Goal: Submit feedback/report problem: Submit feedback/report problem

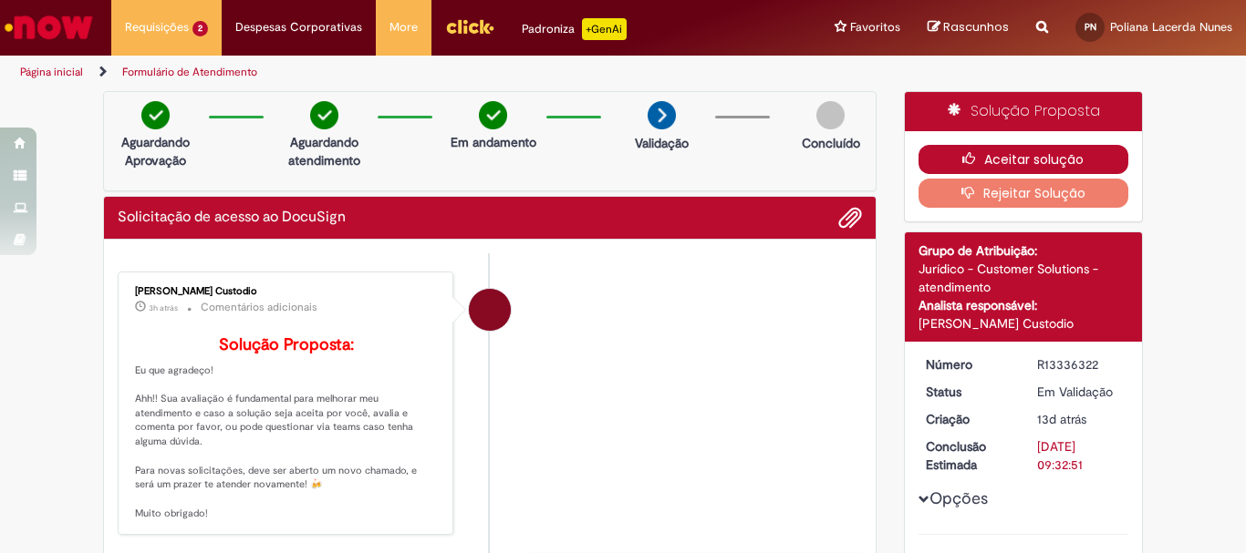
click at [962, 152] on icon "button" at bounding box center [973, 158] width 22 height 13
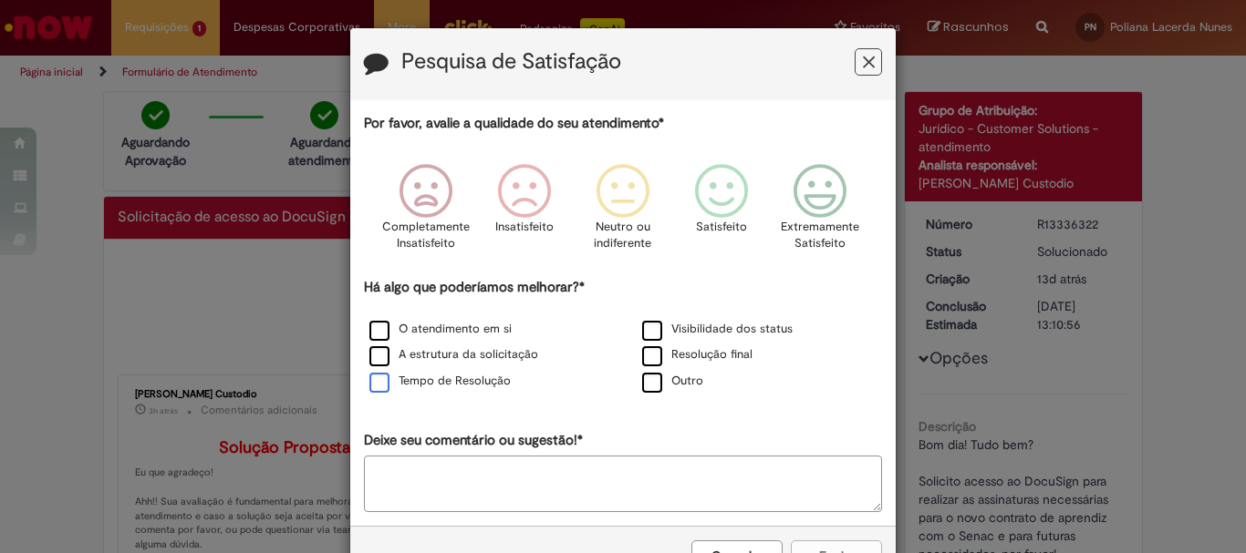
click at [384, 386] on label "Tempo de Resolução" at bounding box center [439, 381] width 141 height 17
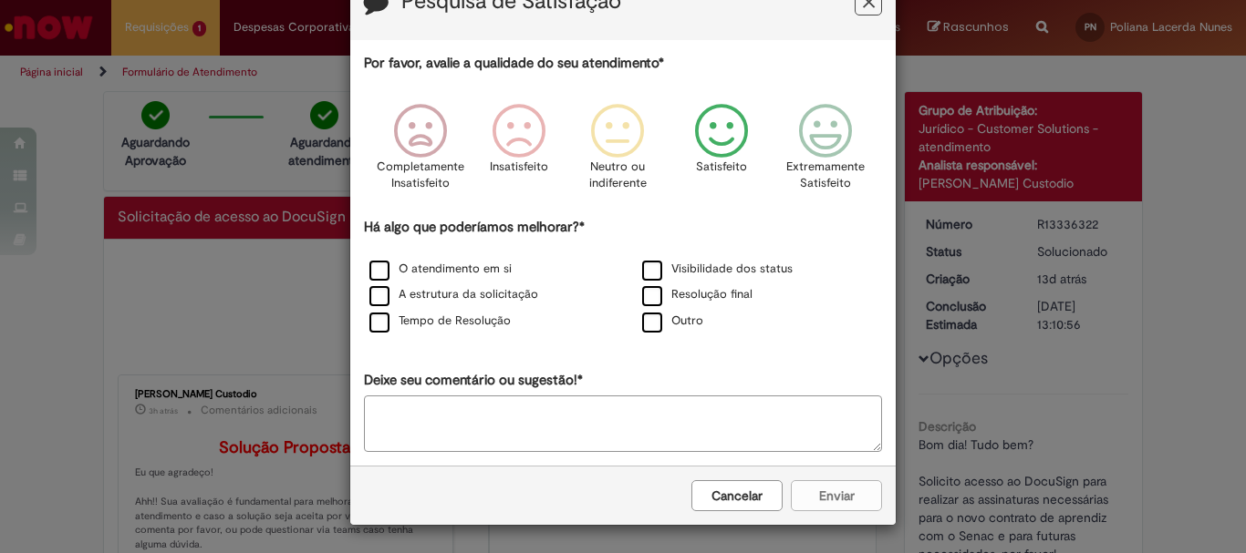
click at [738, 152] on icon "Feedback" at bounding box center [722, 131] width 68 height 55
click at [817, 504] on button "Enviar" at bounding box center [836, 496] width 91 height 31
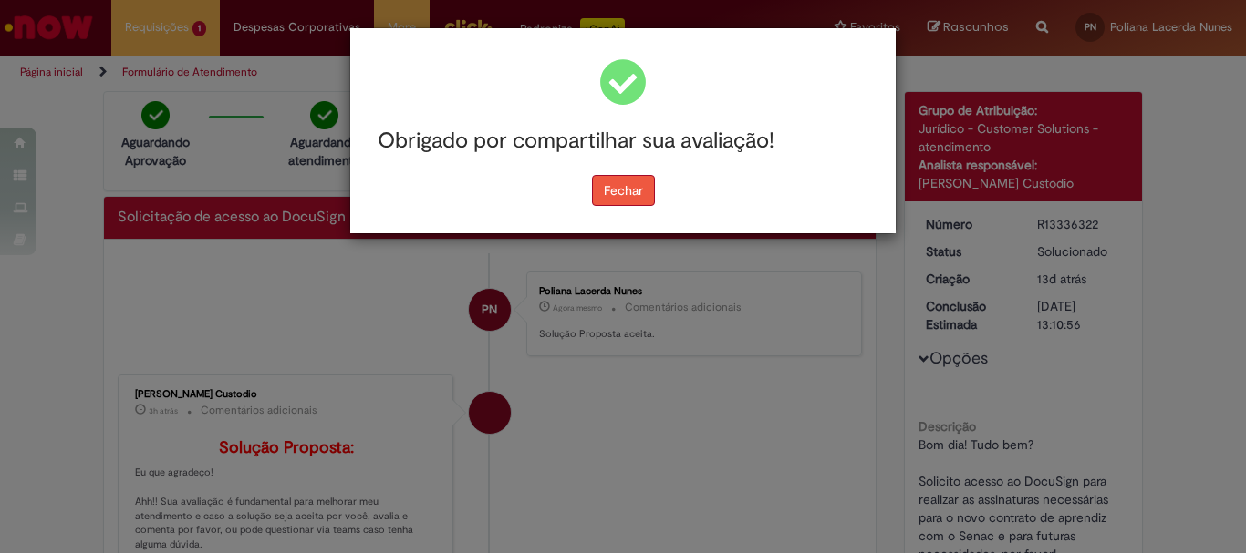
click at [626, 190] on button "Fechar" at bounding box center [623, 190] width 63 height 31
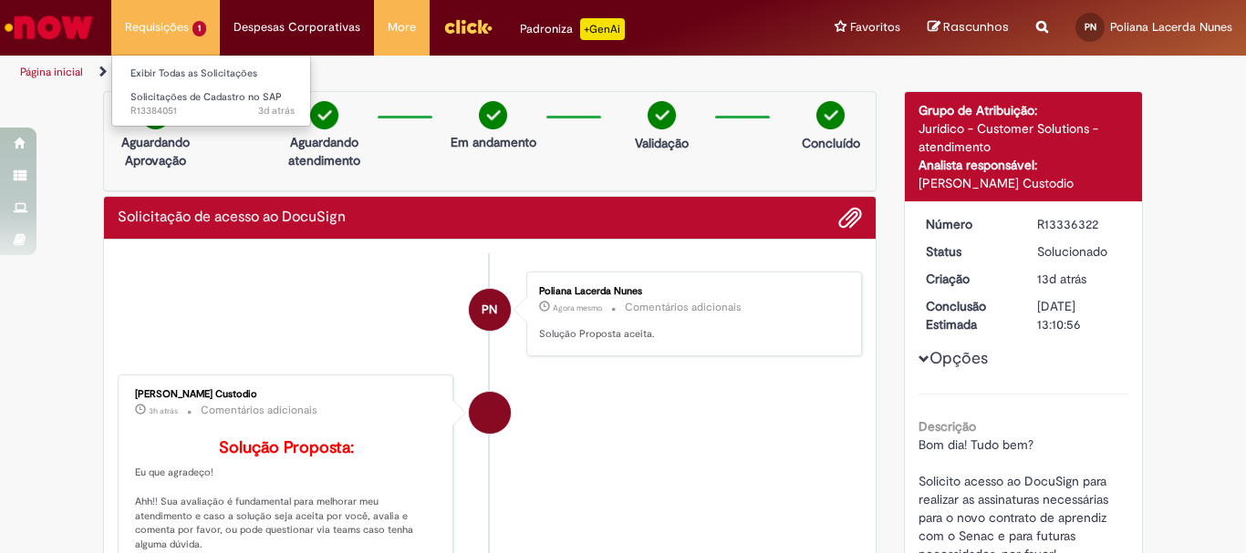
click at [205, 31] on li "Requisições 1 Exibir Todas as Solicitações Solicitações de Cadastro no SAP 3d a…" at bounding box center [165, 27] width 109 height 55
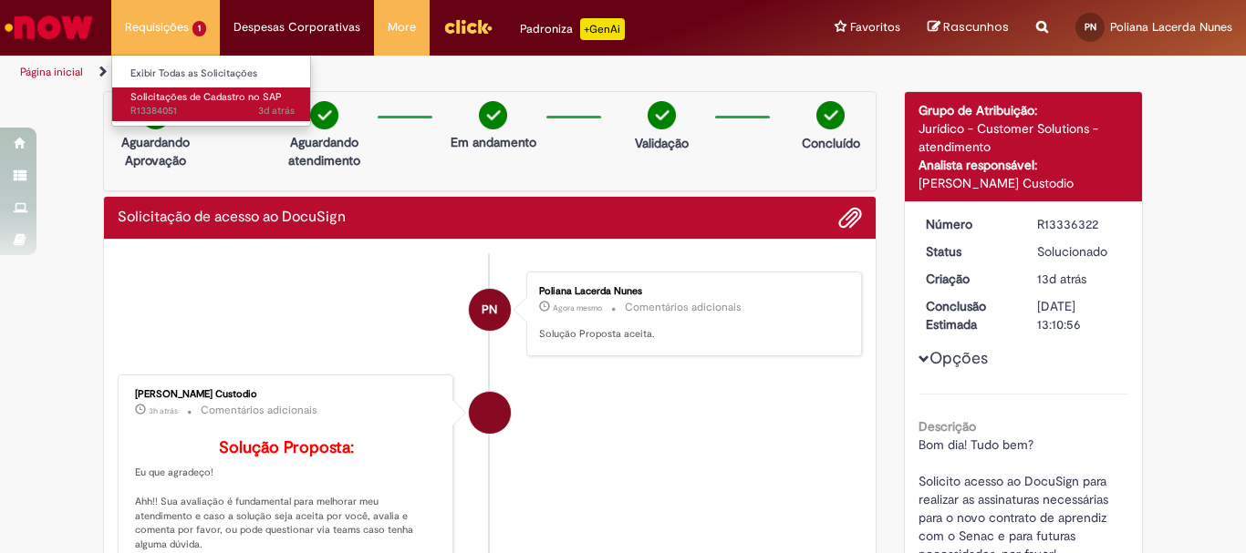
click at [225, 96] on span "Solicitações de Cadastro no SAP" at bounding box center [205, 97] width 151 height 14
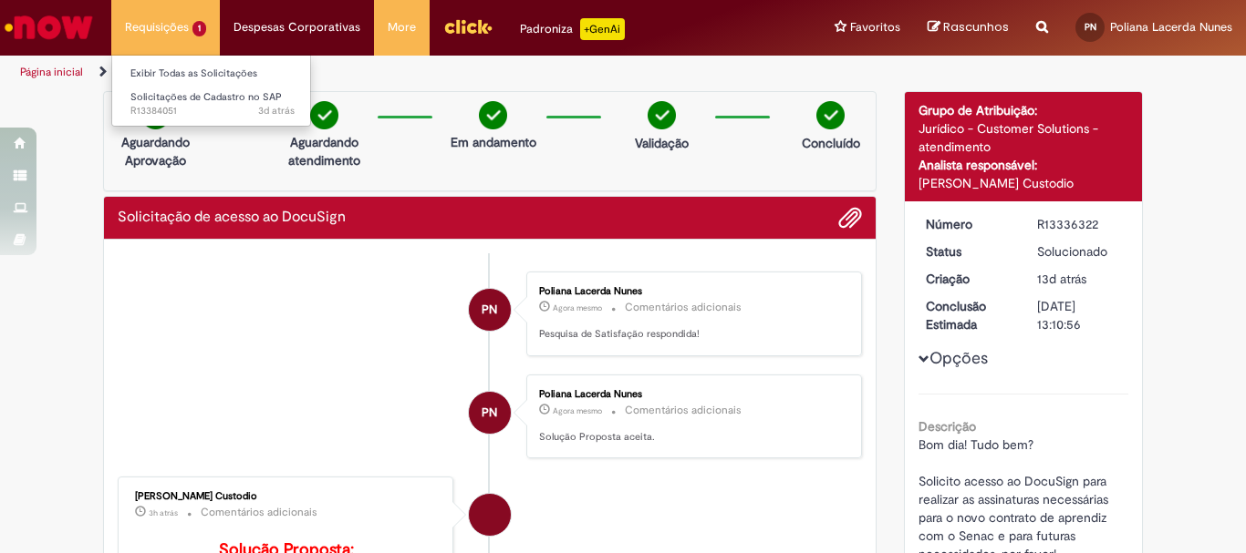
click at [170, 38] on li "Requisições 1 Exibir Todas as Solicitações Solicitações de Cadastro no SAP 3d a…" at bounding box center [165, 27] width 109 height 55
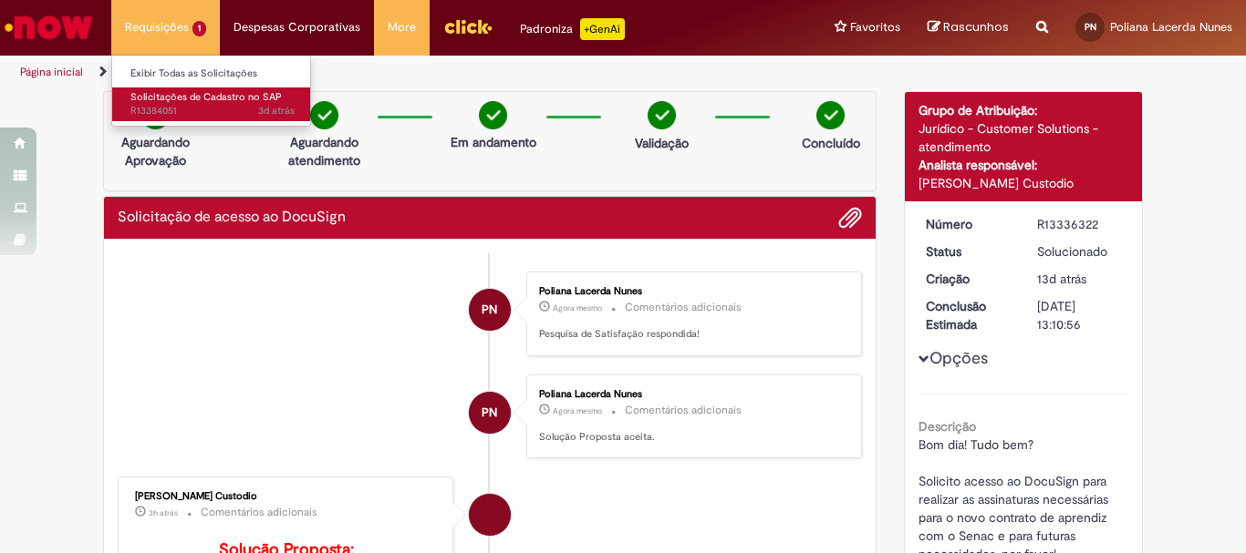
click at [180, 96] on span "Solicitações de Cadastro no SAP" at bounding box center [205, 97] width 151 height 14
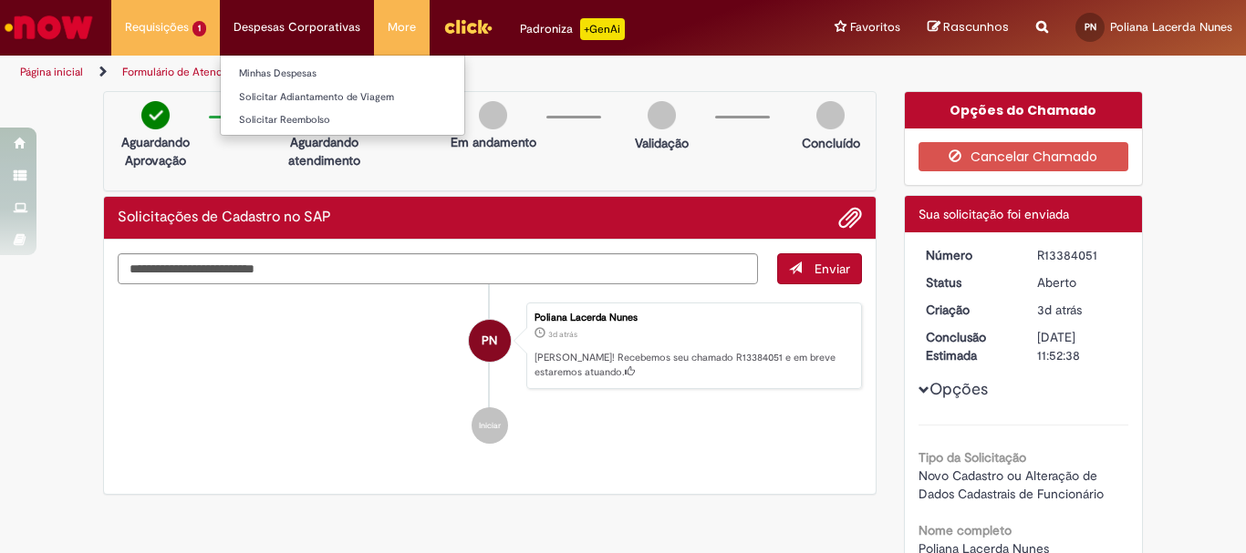
click at [220, 27] on li "Despesas Corporativas Minhas Despesas Solicitar Adiantamento de Viagem Solicita…" at bounding box center [165, 27] width 109 height 55
